Goal: Check status

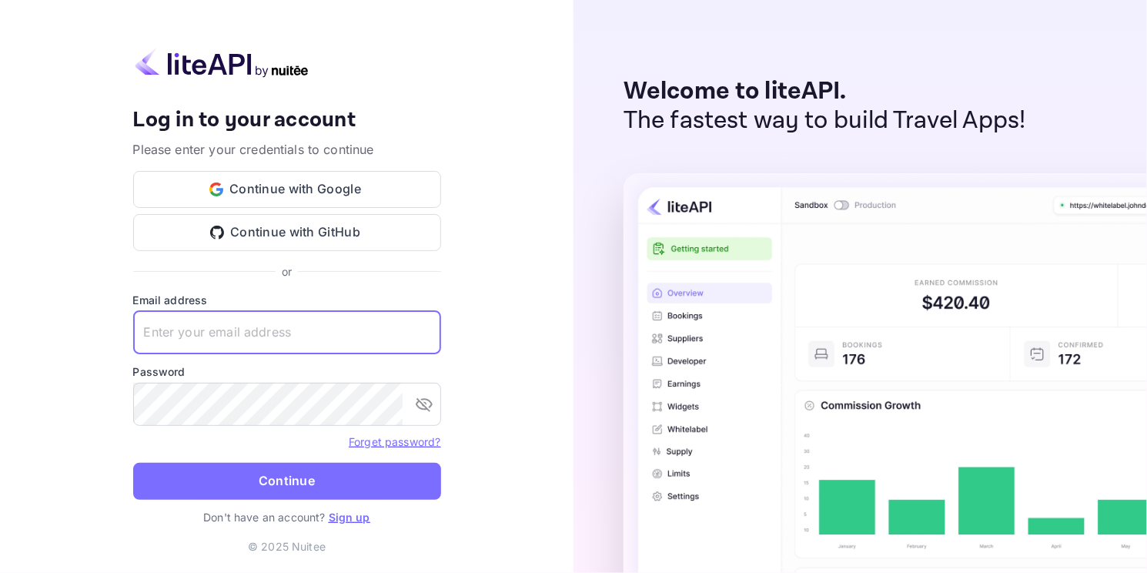
paste input "[EMAIL_ADDRESS][DOMAIN_NAME]"
type input "[EMAIL_ADDRESS][DOMAIN_NAME]"
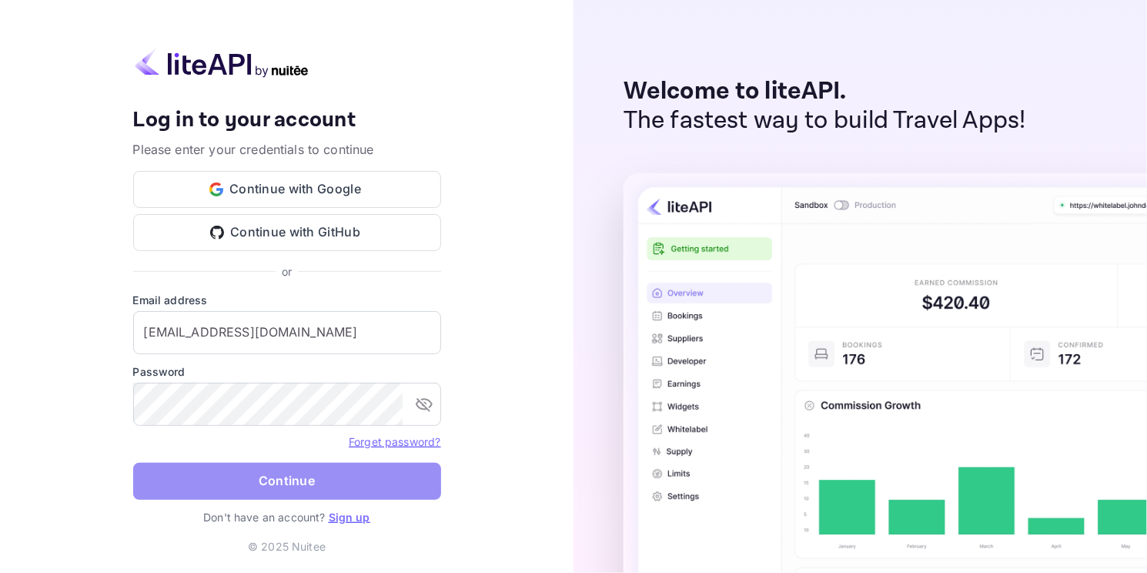
click at [268, 474] on button "Continue" at bounding box center [287, 481] width 308 height 37
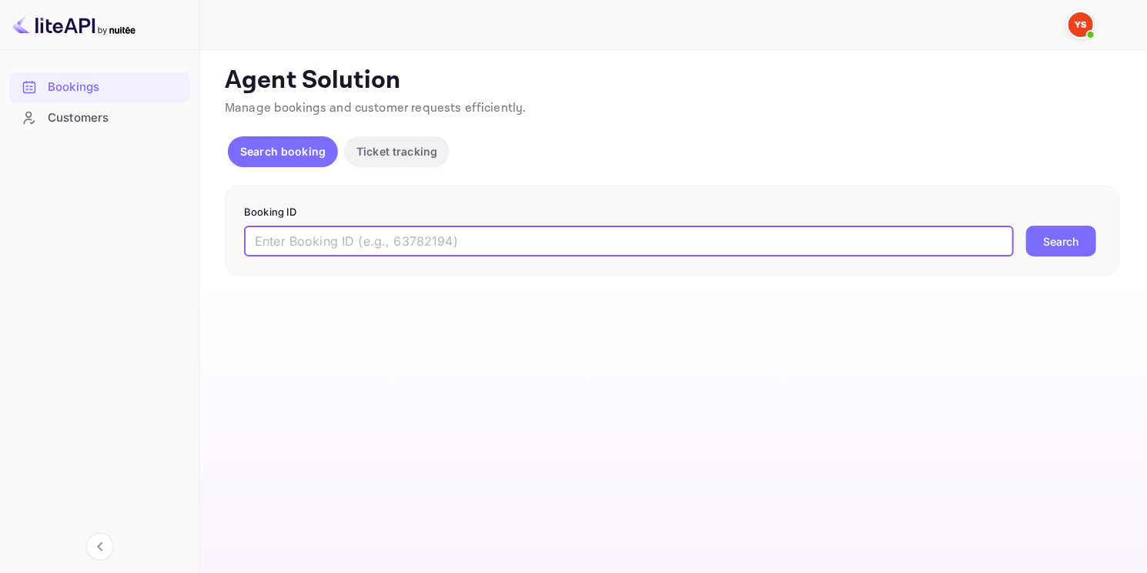
paste input "9484828"
type input "9484828"
click at [1080, 246] on button "Search" at bounding box center [1062, 241] width 70 height 31
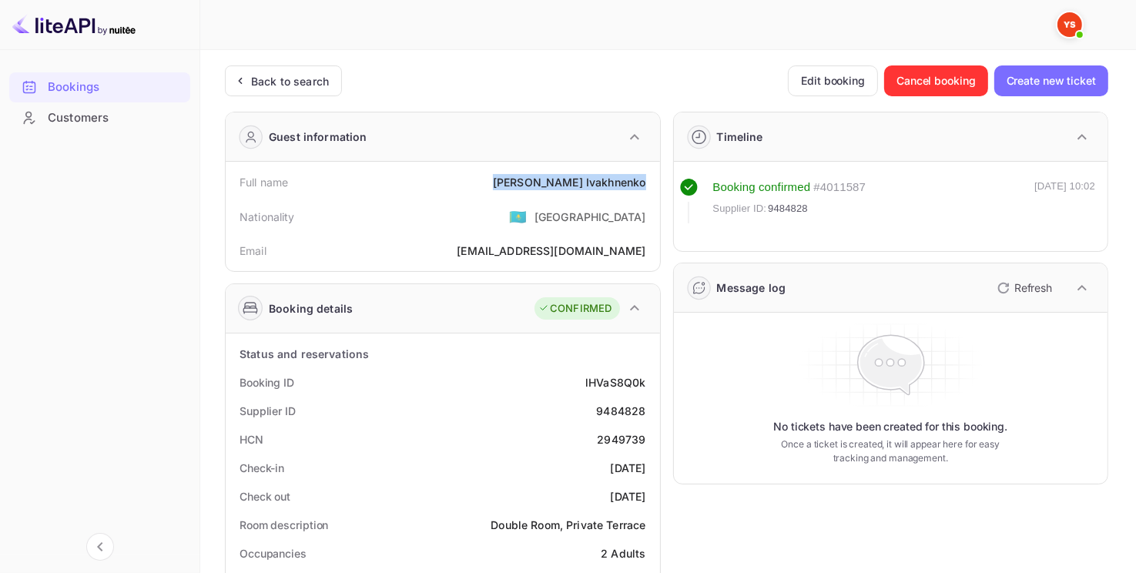
drag, startPoint x: 527, startPoint y: 181, endPoint x: 652, endPoint y: 174, distance: 125.0
click at [652, 174] on div "Full name [PERSON_NAME]" at bounding box center [443, 182] width 422 height 28
copy div "[PERSON_NAME]"
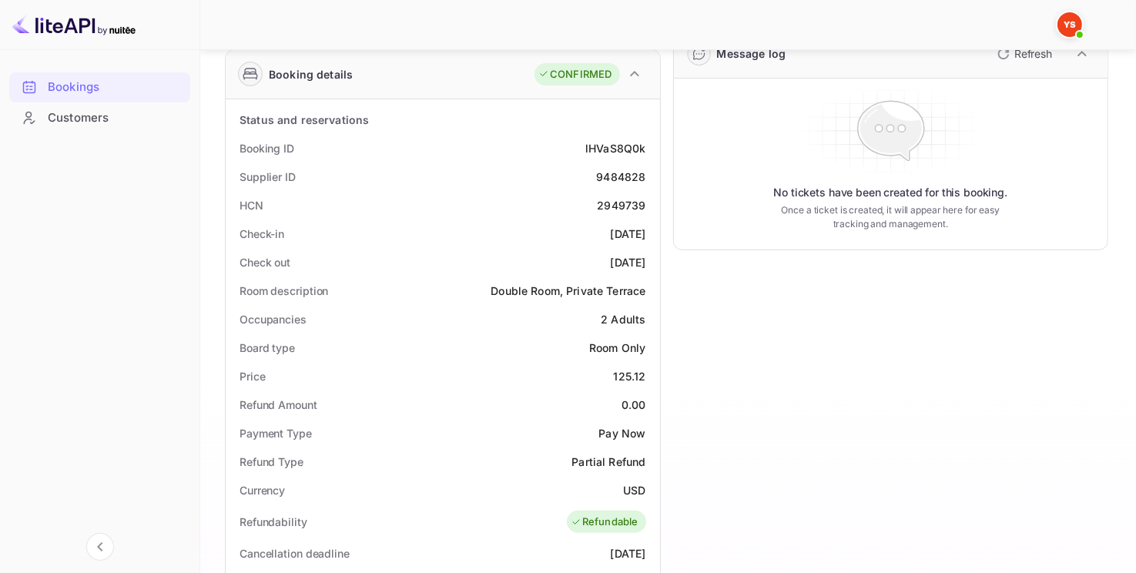
scroll to position [308, 0]
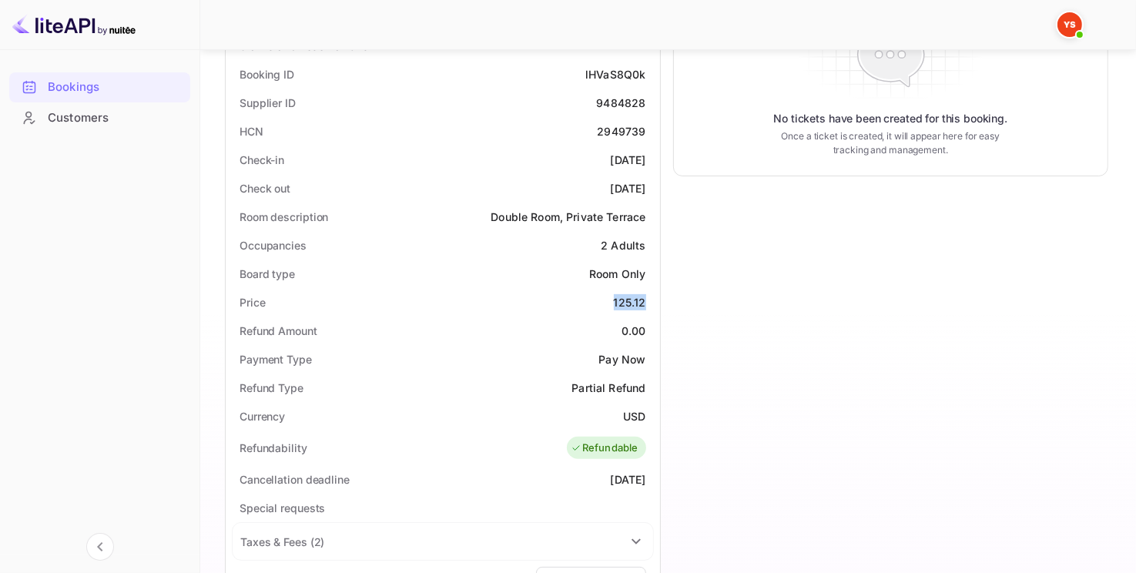
drag, startPoint x: 614, startPoint y: 296, endPoint x: 646, endPoint y: 299, distance: 32.4
click at [646, 299] on div "Price 125.12" at bounding box center [443, 302] width 422 height 28
copy div "125.12"
